Goal: Entertainment & Leisure: Consume media (video, audio)

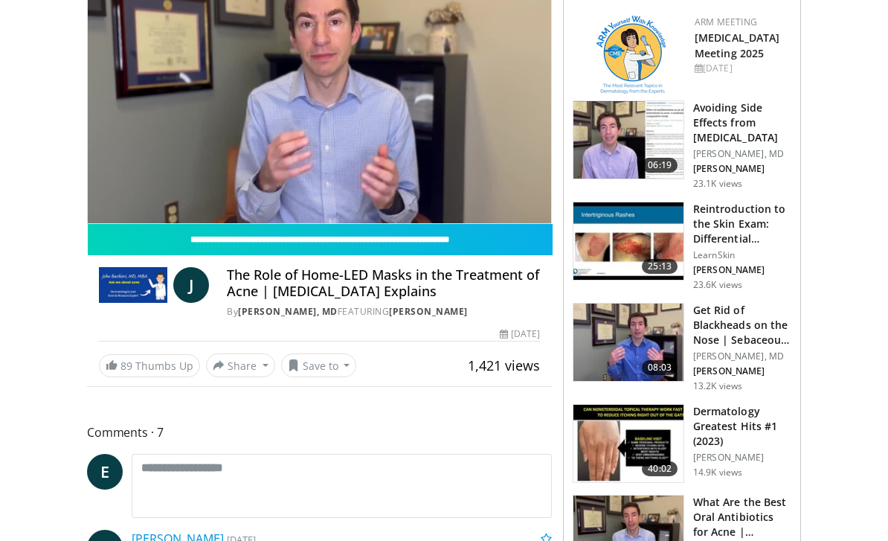
scroll to position [152, 0]
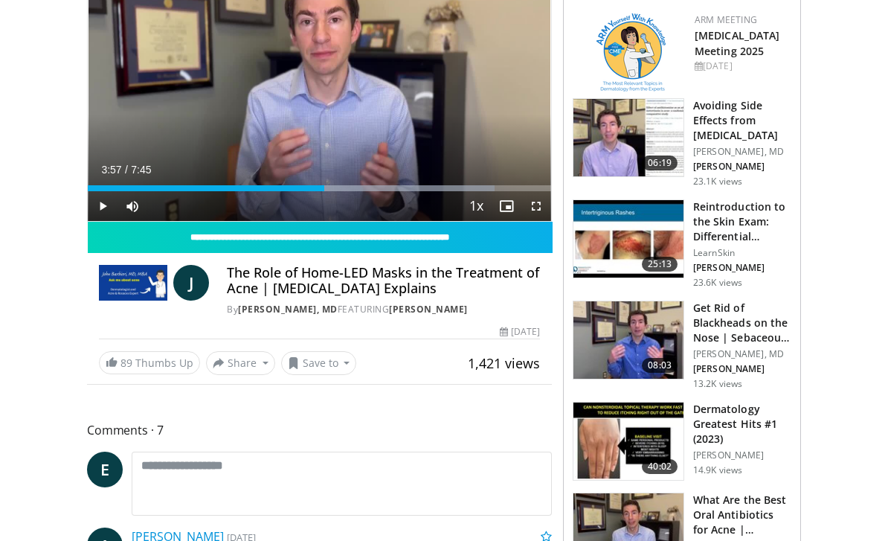
scroll to position [152, 0]
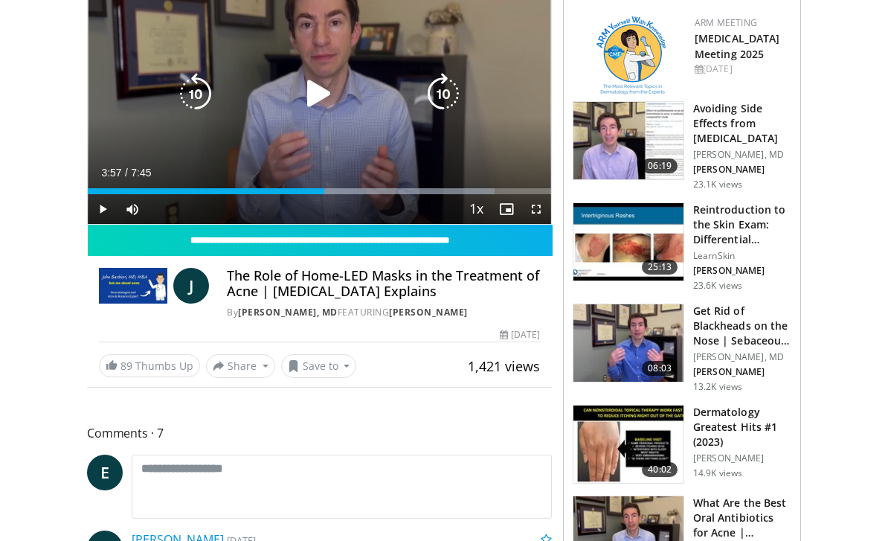
click at [335, 100] on icon "Video Player" at bounding box center [319, 94] width 42 height 42
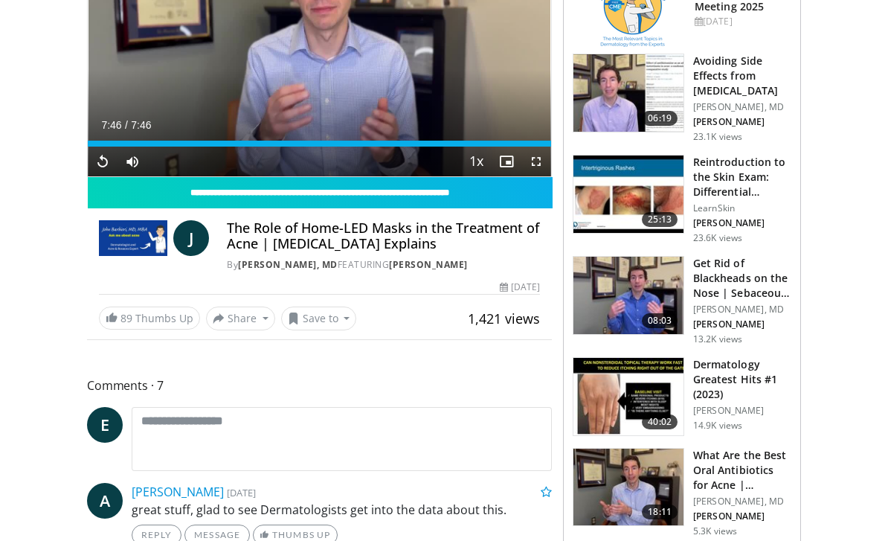
scroll to position [62, 0]
